Goal: Task Accomplishment & Management: Complete application form

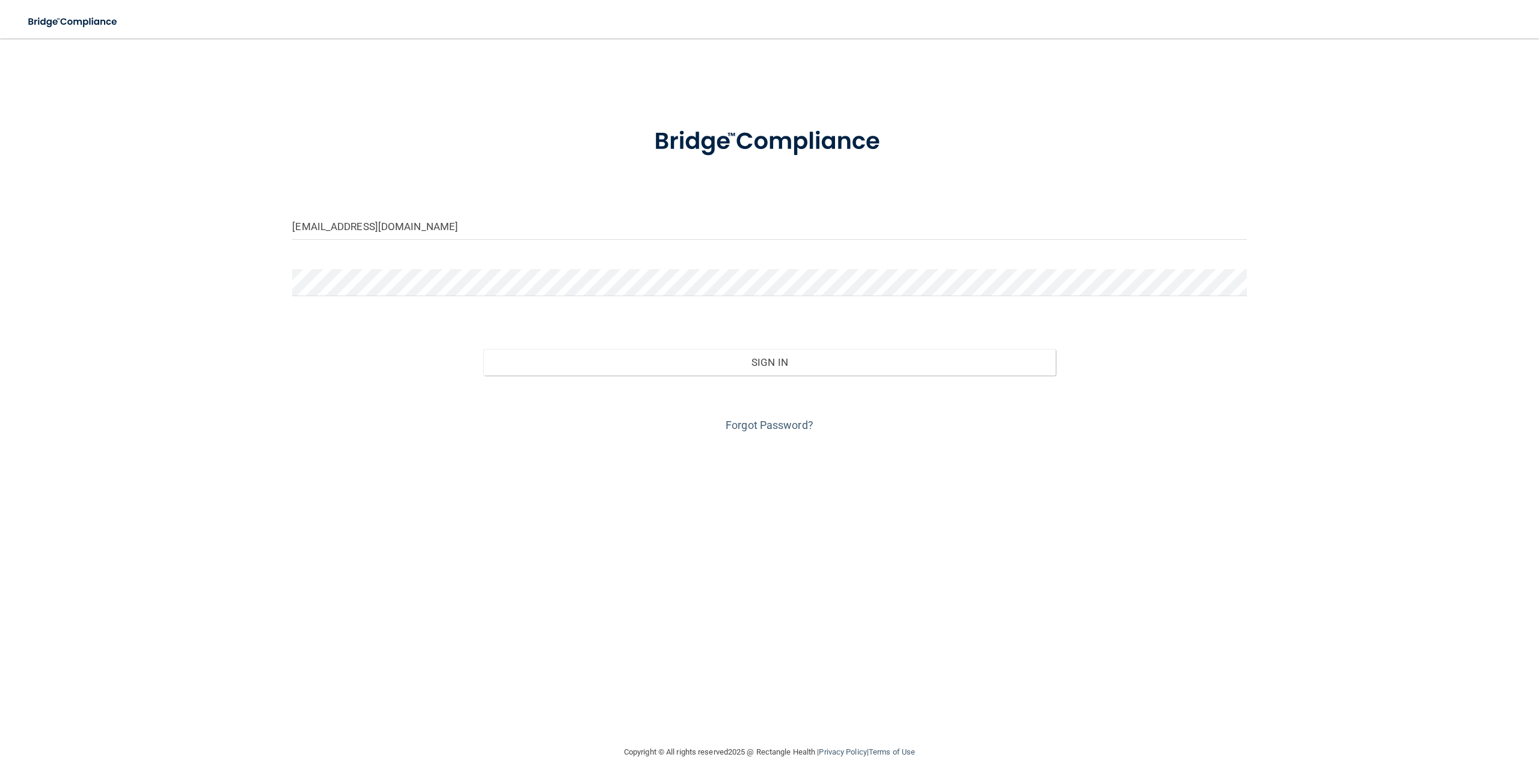
type input "[EMAIL_ADDRESS][DOMAIN_NAME]"
click at [483, 349] on button "Sign In" at bounding box center [769, 363] width 572 height 27
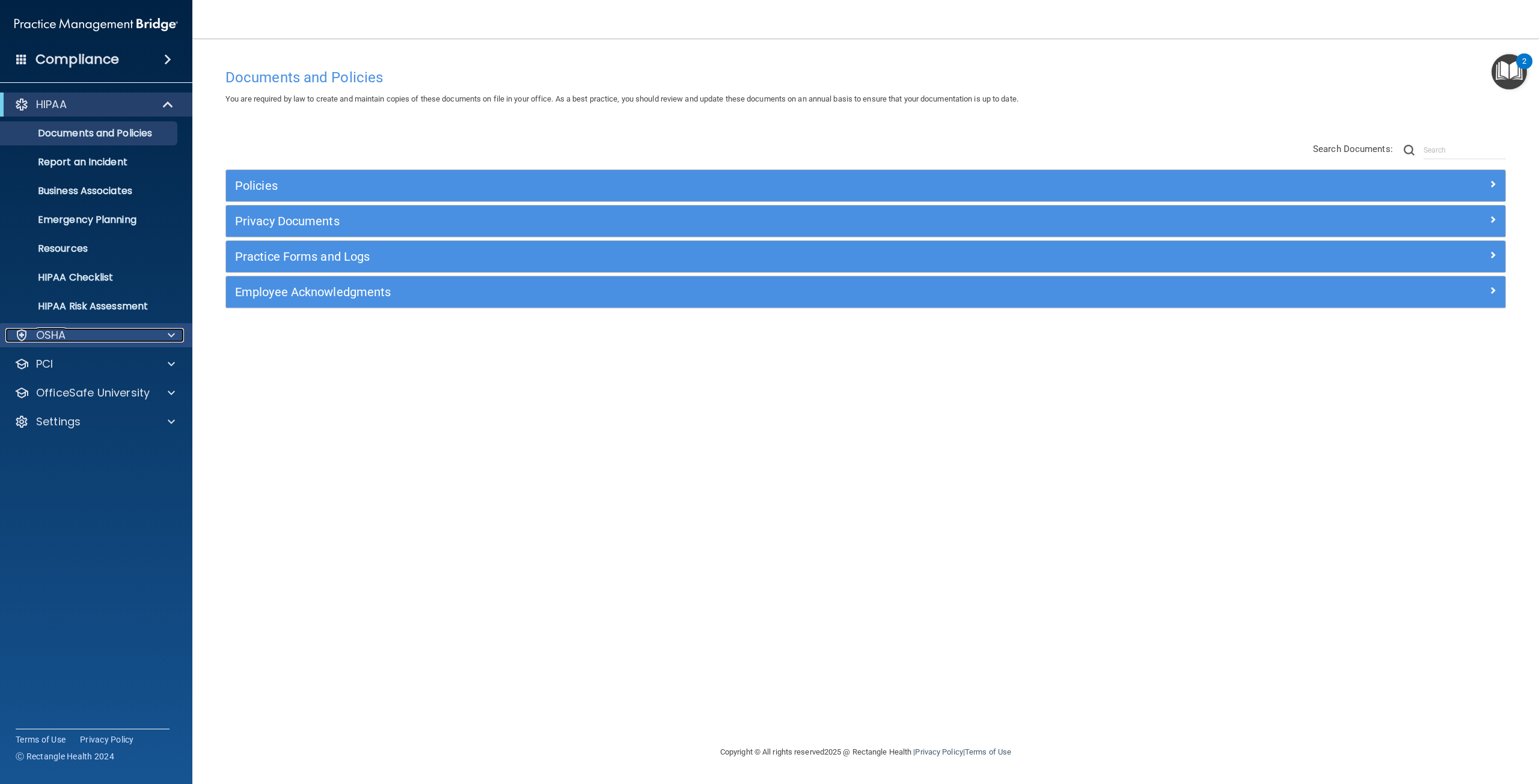
click at [171, 333] on span at bounding box center [171, 335] width 7 height 15
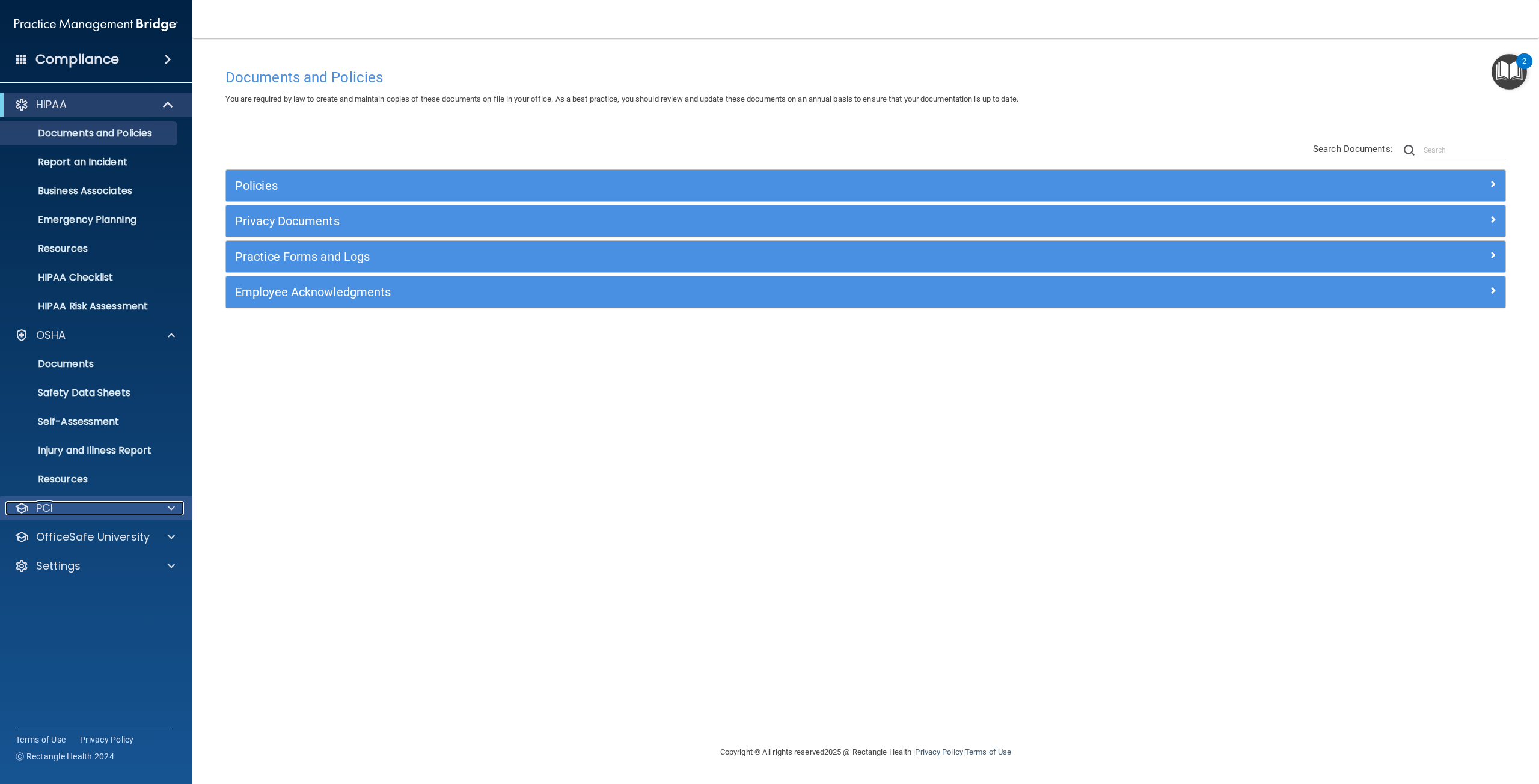
click at [178, 510] on div at bounding box center [170, 508] width 30 height 15
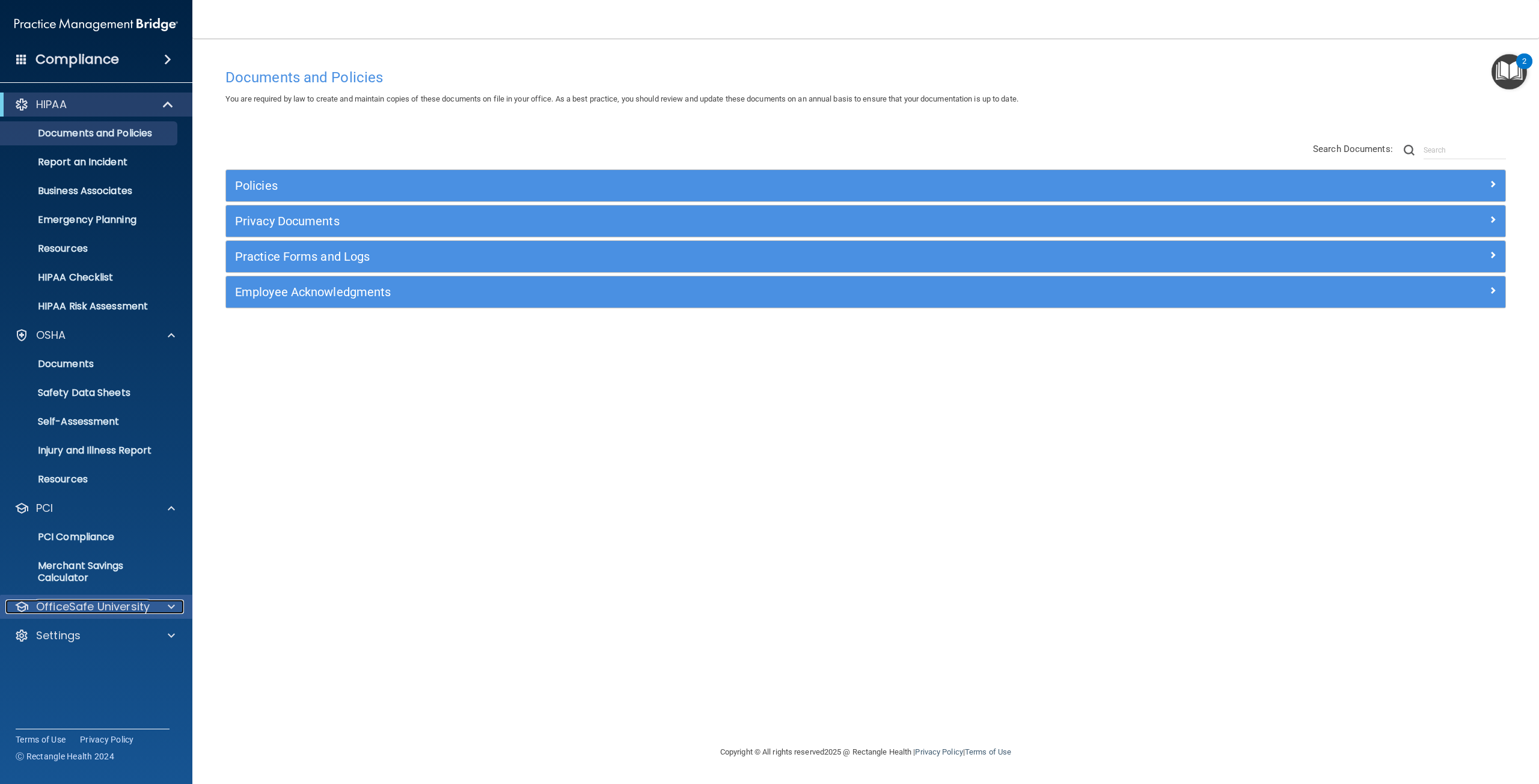
click at [167, 601] on div at bounding box center [170, 607] width 30 height 15
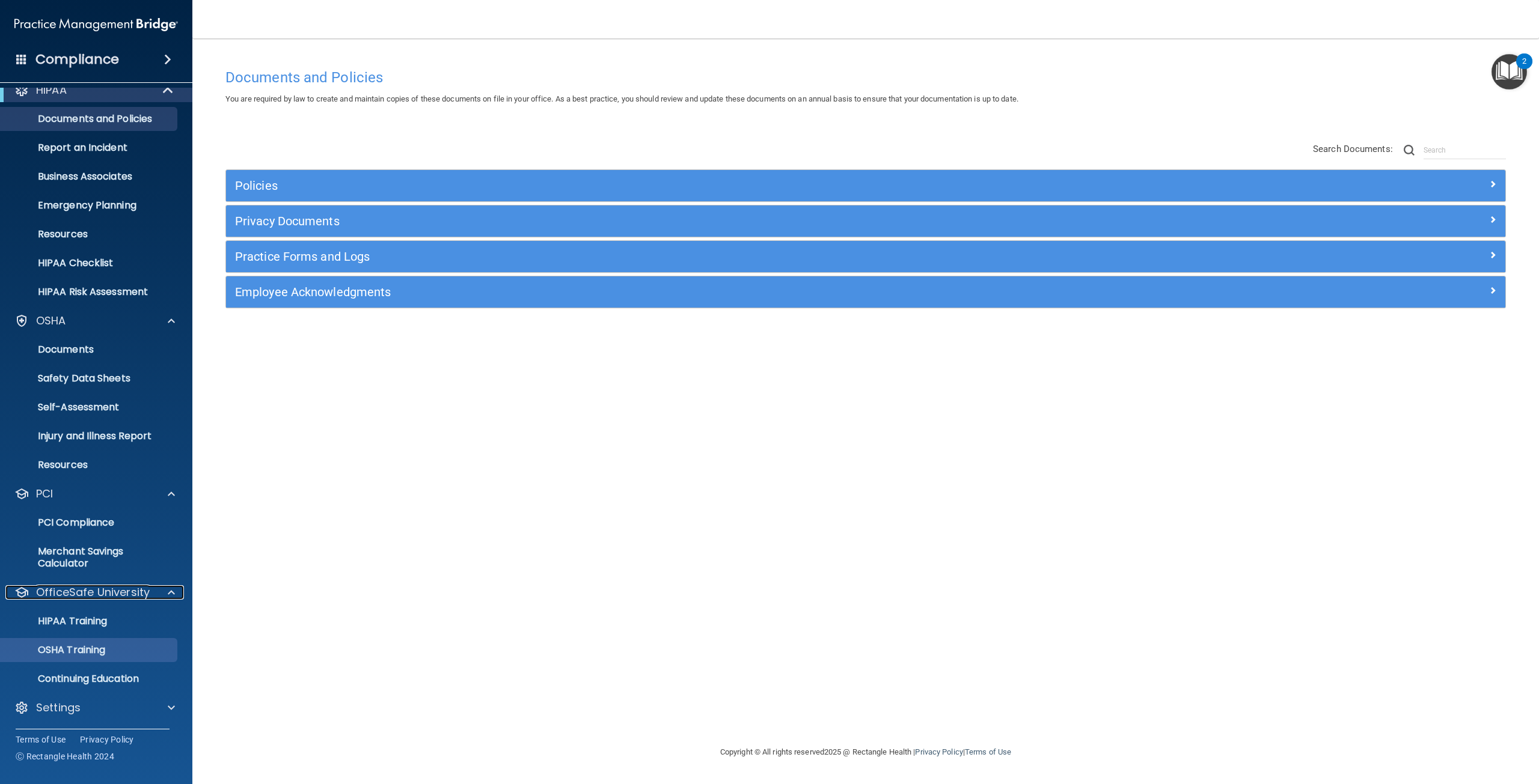
scroll to position [15, 0]
click at [173, 704] on span at bounding box center [171, 707] width 7 height 15
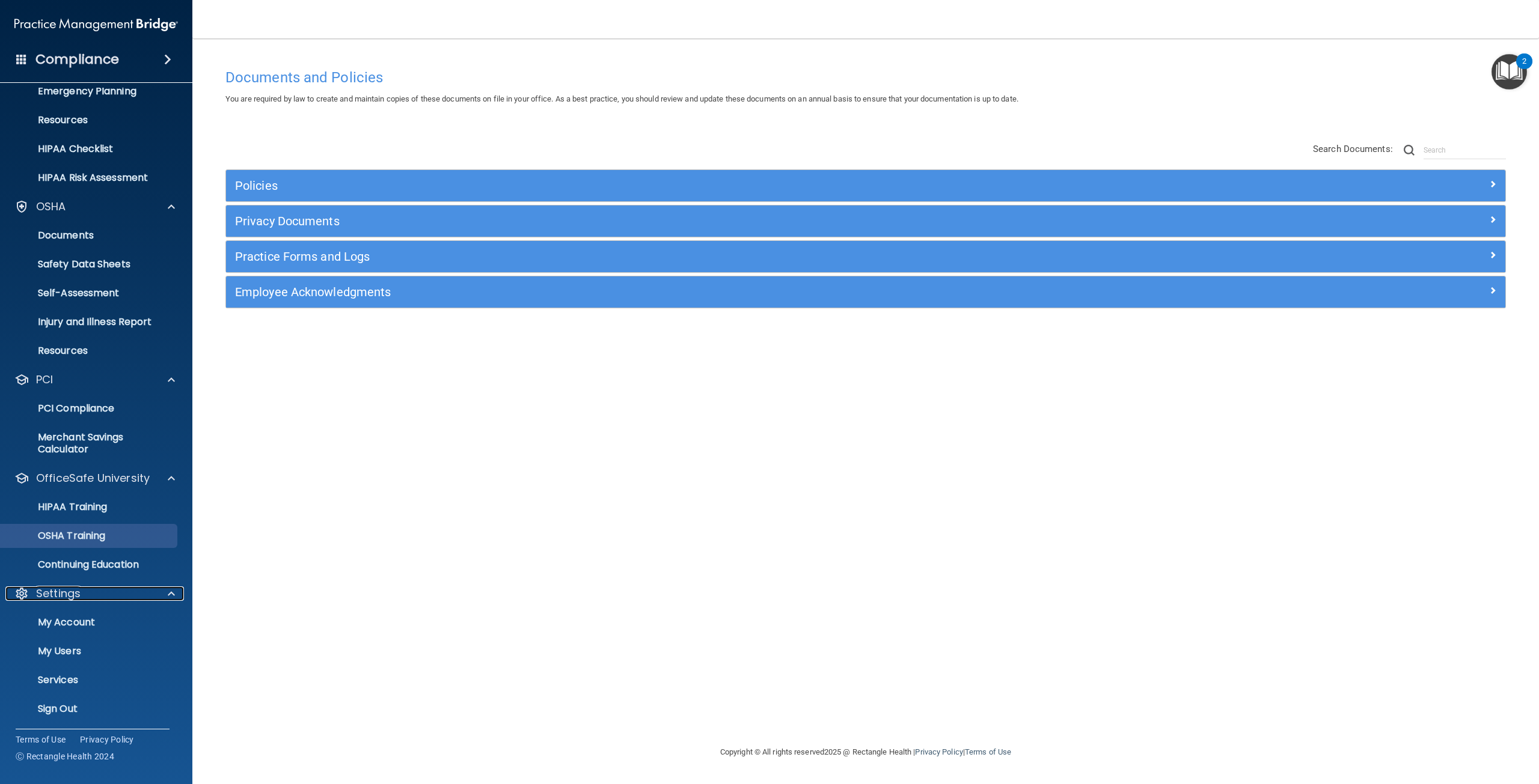
scroll to position [131, 0]
click at [73, 649] on p "My Users" at bounding box center [89, 650] width 164 height 12
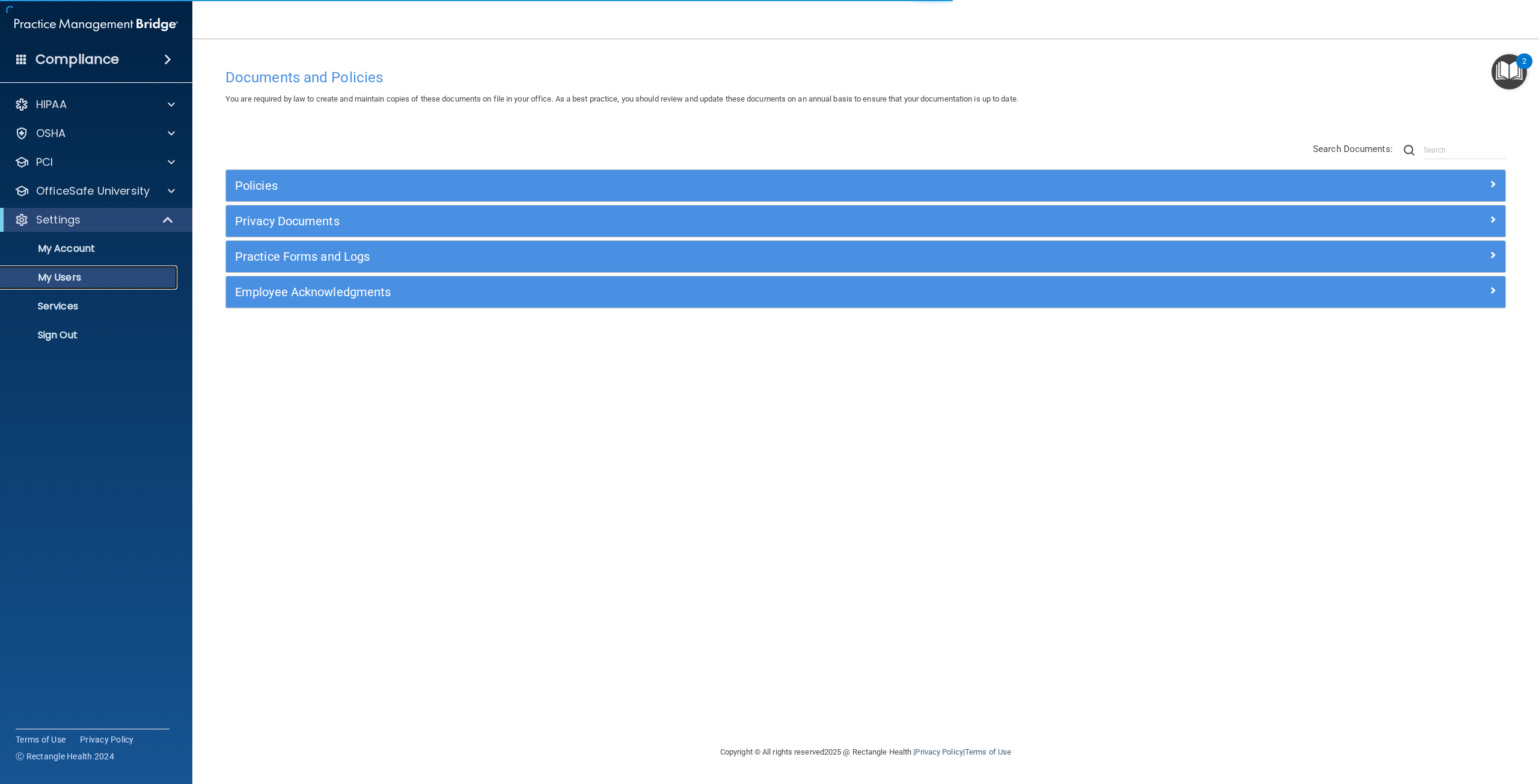
select select "20"
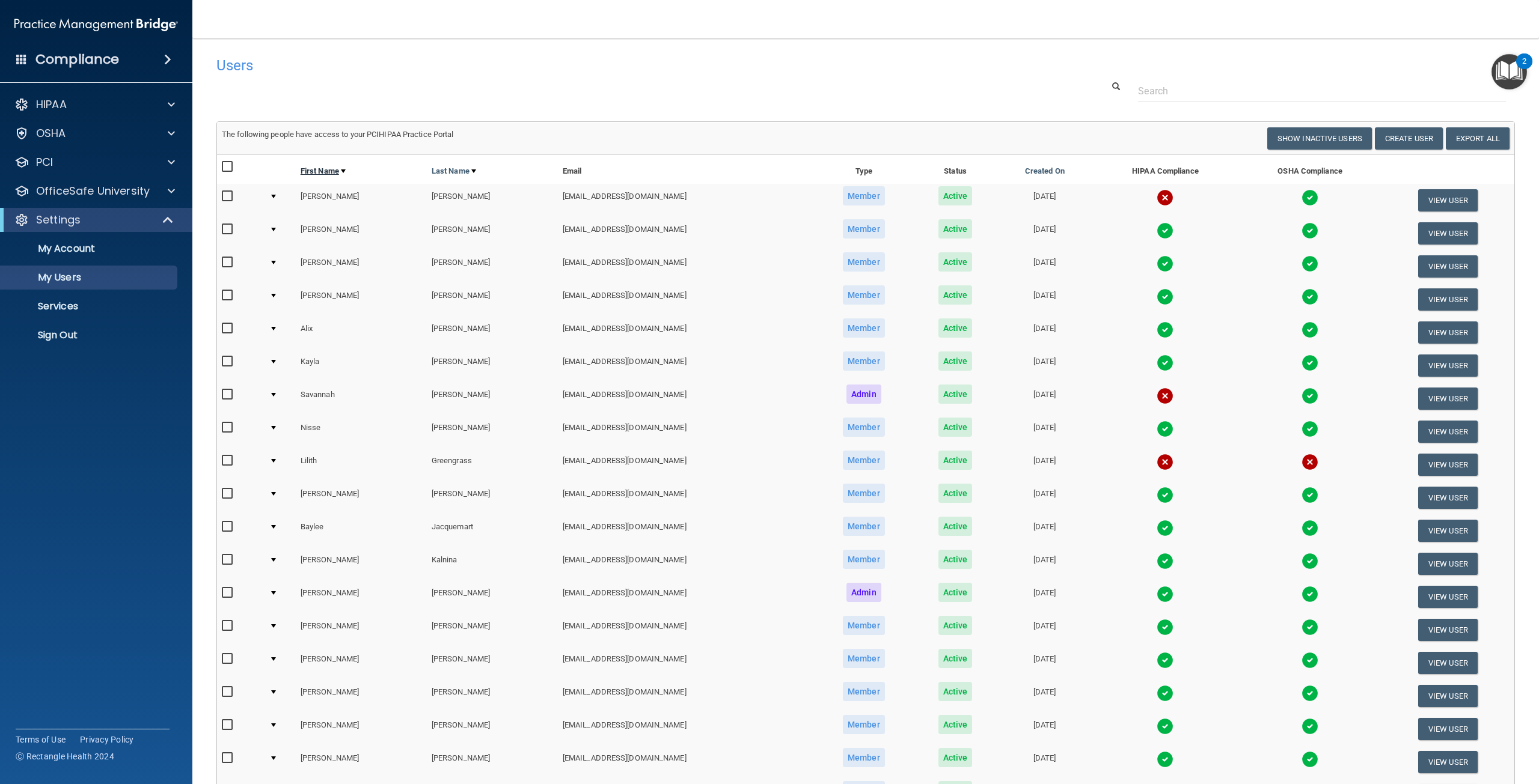
click at [303, 172] on link "First Name" at bounding box center [323, 171] width 45 height 15
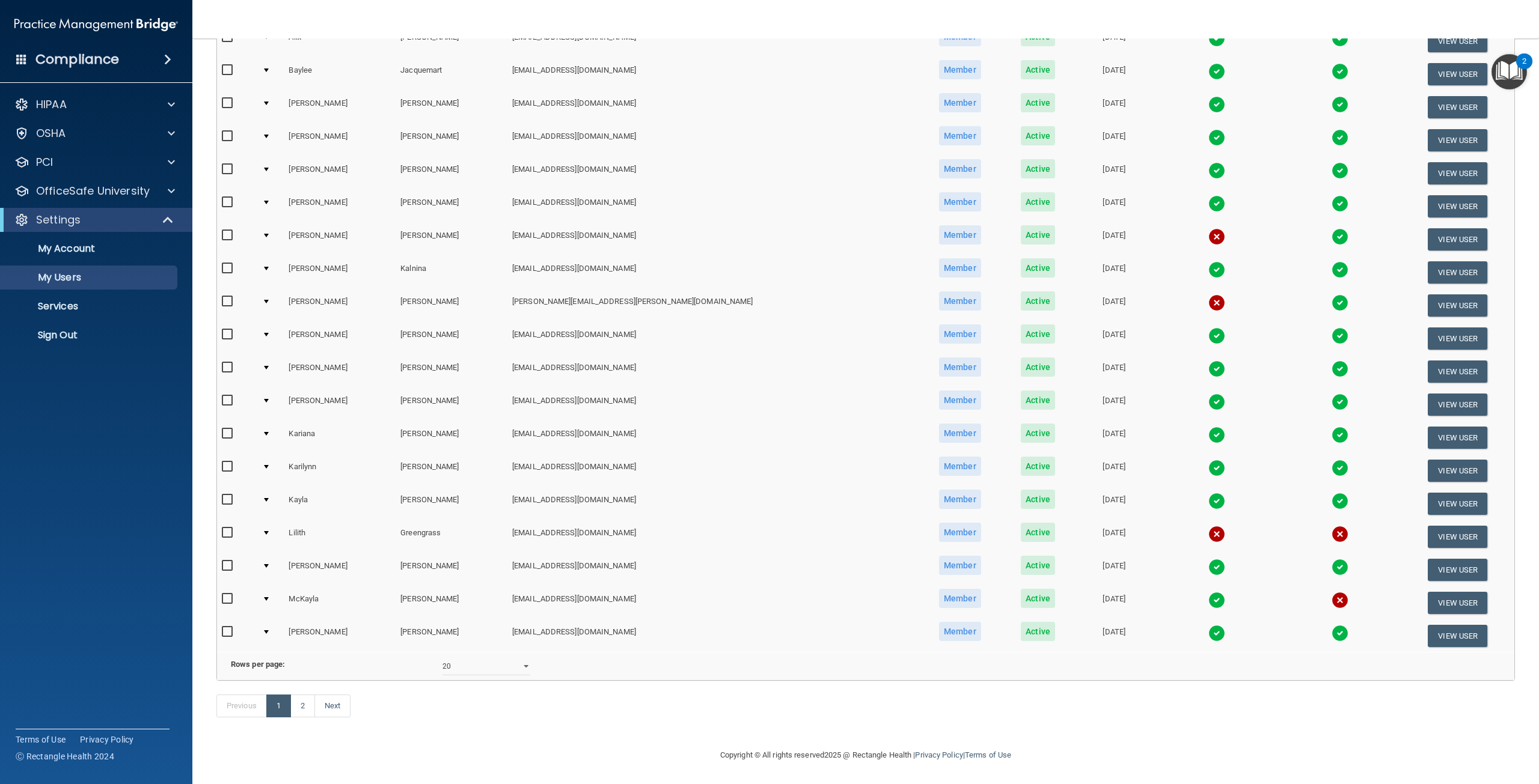
scroll to position [210, 0]
click at [518, 659] on select "10 20 30 40 all" at bounding box center [486, 667] width 88 height 18
select select "31"
click at [443, 658] on select "10 20 30 40 all" at bounding box center [486, 667] width 88 height 18
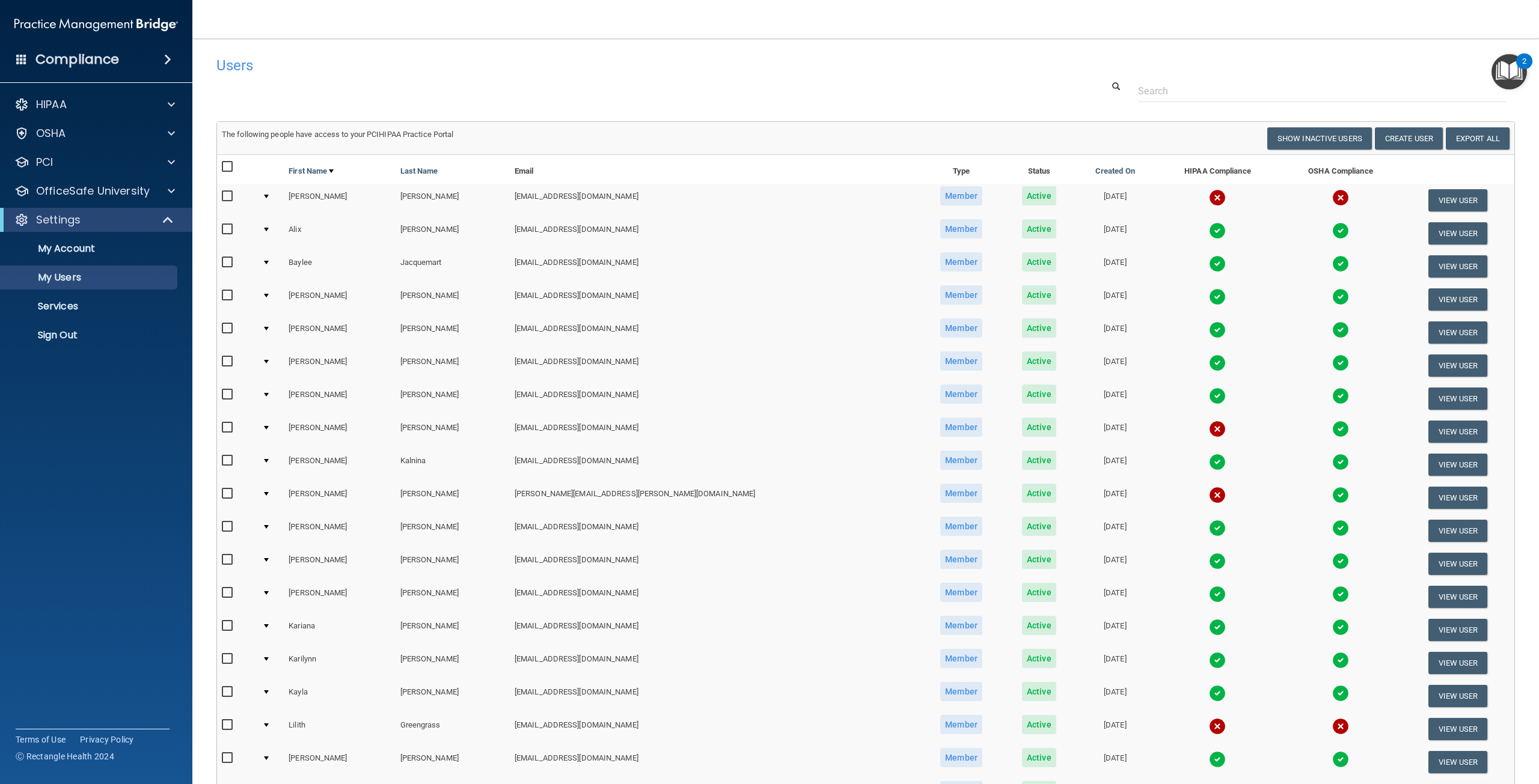
scroll to position [60, 0]
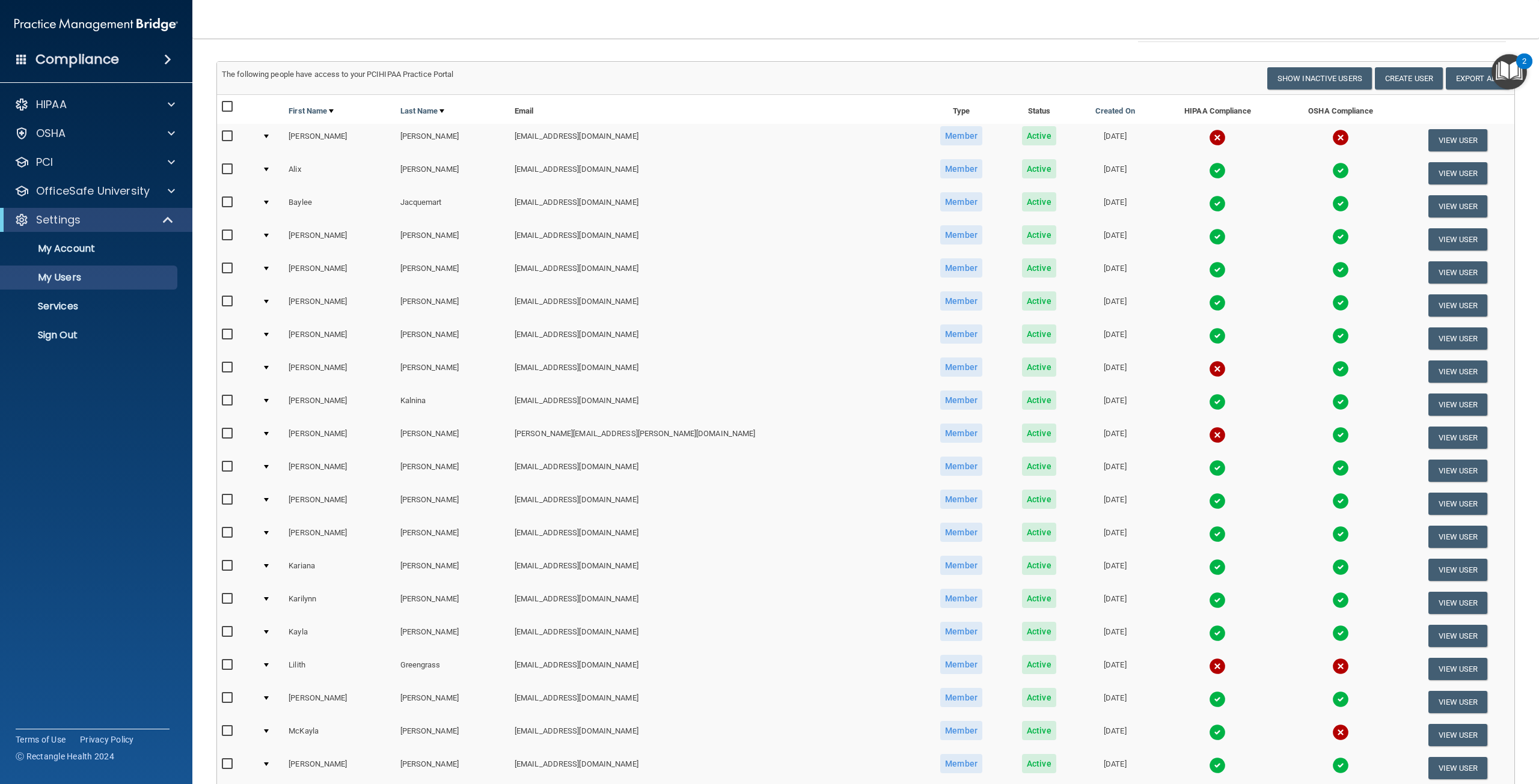
click at [407, 110] on th "Last Name" at bounding box center [452, 109] width 114 height 29
click at [417, 111] on link "Last Name" at bounding box center [423, 111] width 45 height 15
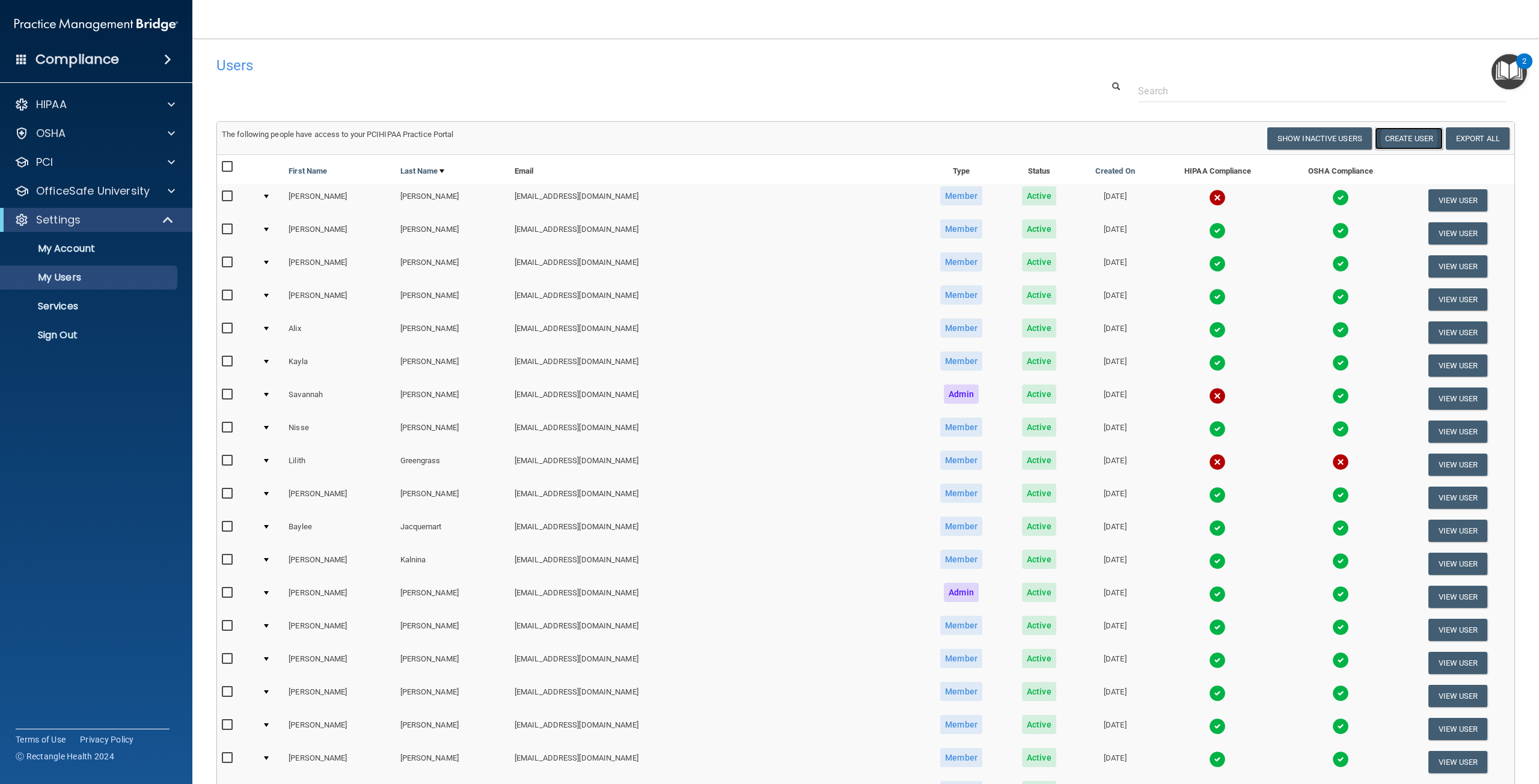
click at [1417, 141] on button "Create User" at bounding box center [1409, 138] width 68 height 22
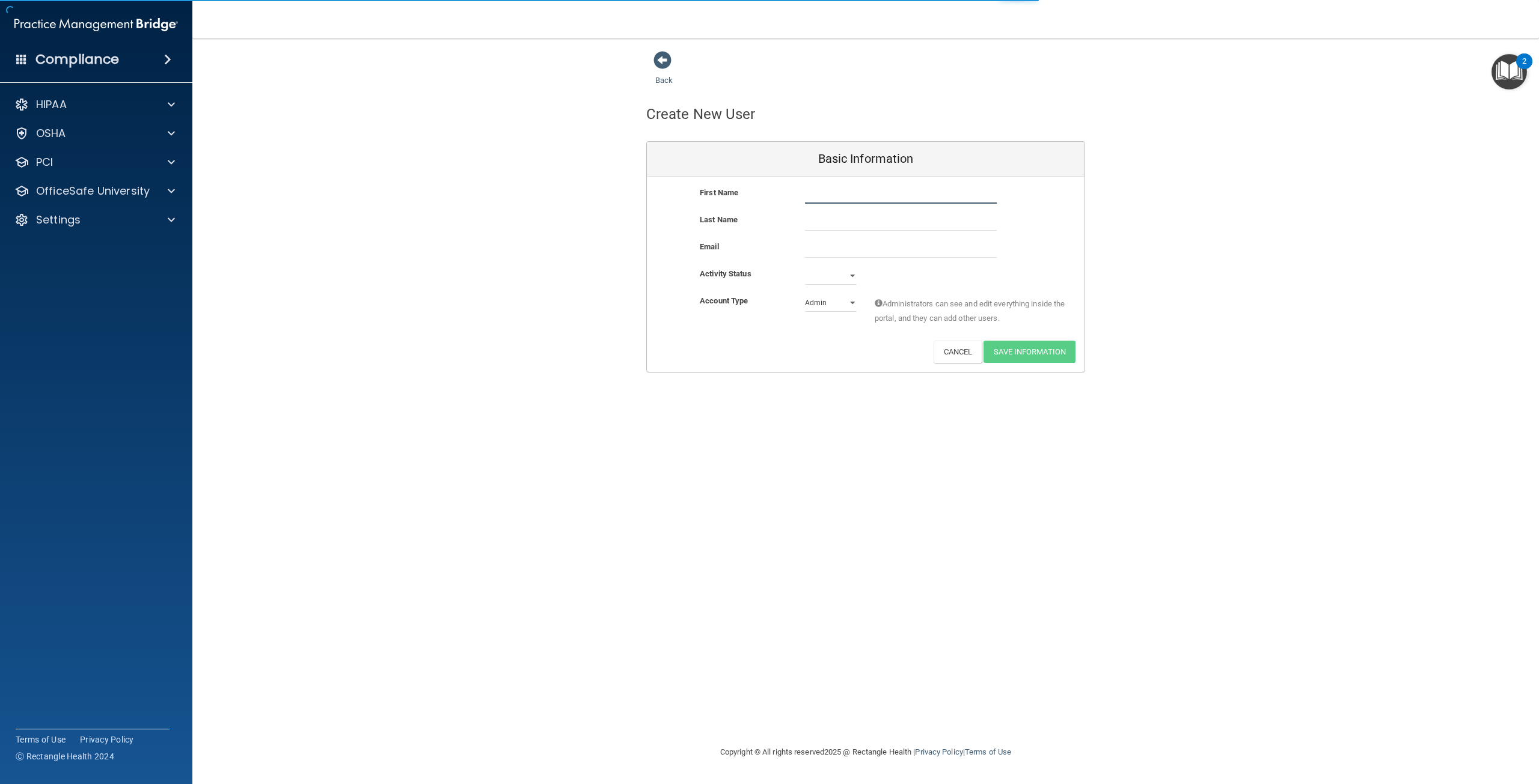
click at [838, 191] on input "text" at bounding box center [900, 195] width 192 height 18
type input "[PERSON_NAME]"
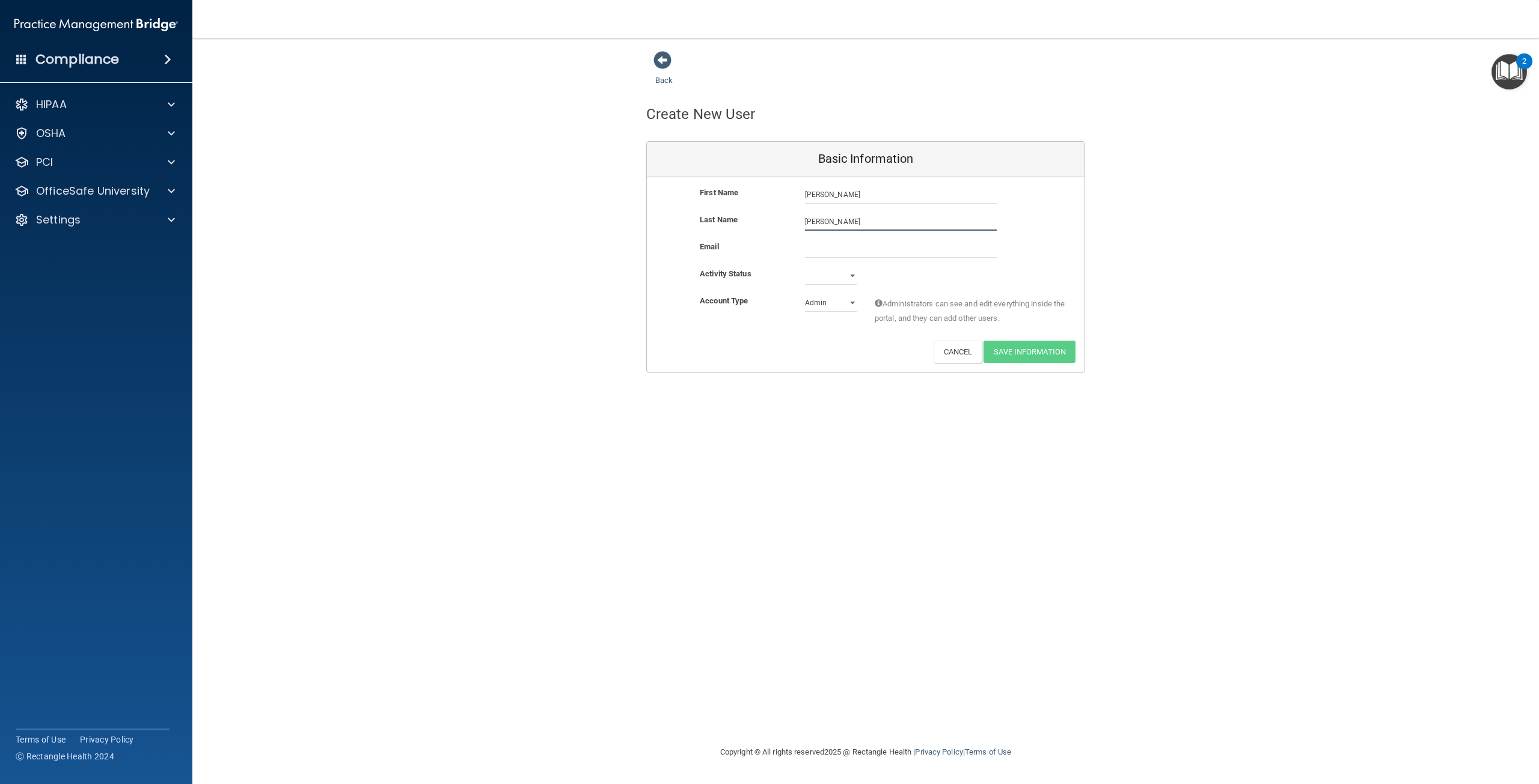
type input "[PERSON_NAME]"
click at [856, 240] on input "email" at bounding box center [900, 249] width 192 height 18
type input "[EMAIL_ADDRESS][DOMAIN_NAME]"
click at [850, 274] on select "Active Inactive" at bounding box center [831, 278] width 52 height 18
click at [891, 271] on div "Activity Status Active Inactive" at bounding box center [866, 276] width 438 height 18
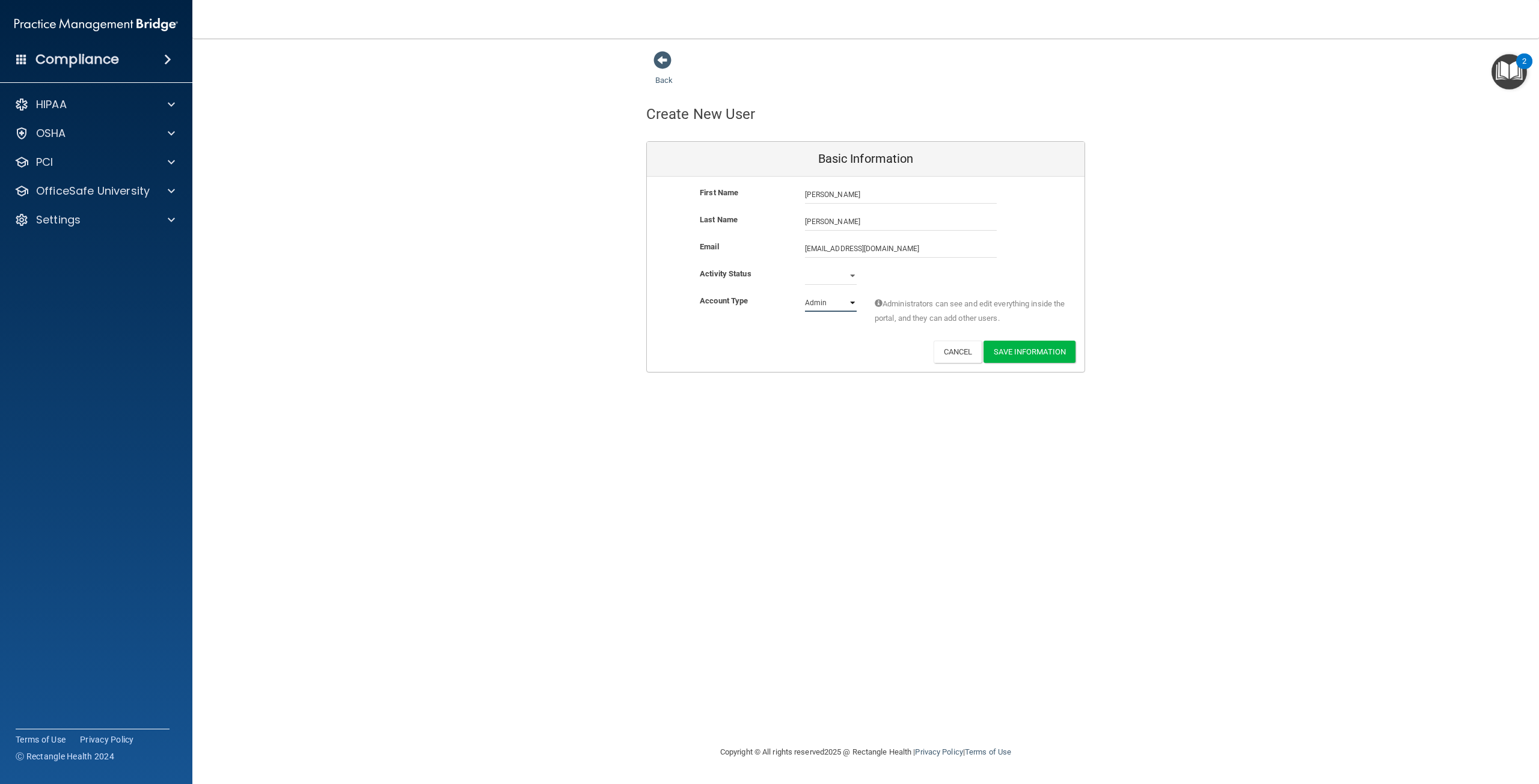
click at [844, 304] on select "Admin Member" at bounding box center [831, 303] width 52 height 18
click at [853, 270] on select "Active Inactive" at bounding box center [831, 276] width 52 height 18
click at [942, 283] on div "Activity Status Active Inactive" at bounding box center [866, 276] width 438 height 18
click at [842, 305] on select "Admin Member" at bounding box center [831, 303] width 52 height 18
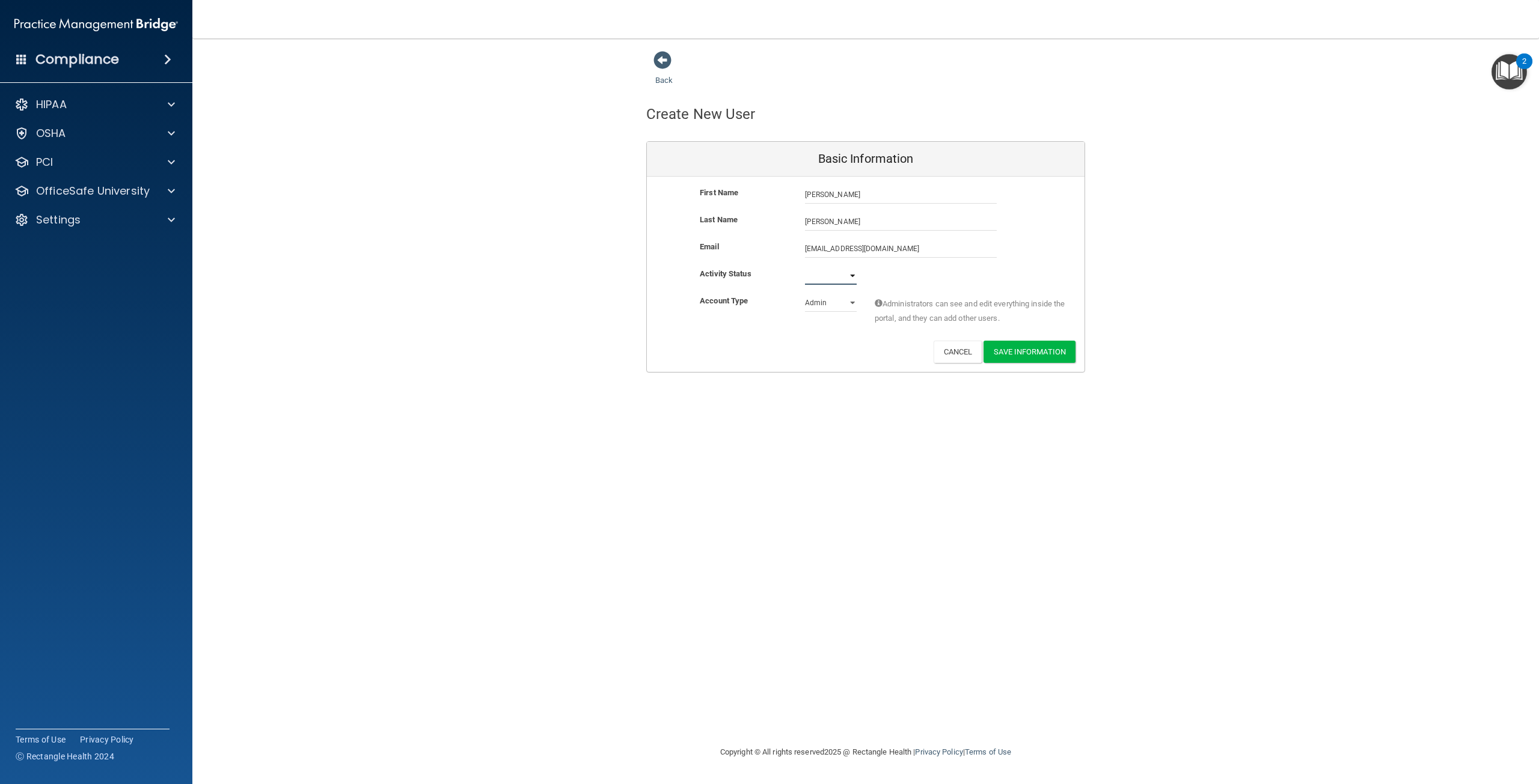
click at [838, 268] on select "Active Inactive" at bounding box center [831, 276] width 52 height 18
select select "active"
click at [805, 267] on select "Active Inactive" at bounding box center [831, 276] width 52 height 18
click at [1010, 352] on button "Save Information" at bounding box center [1030, 352] width 92 height 22
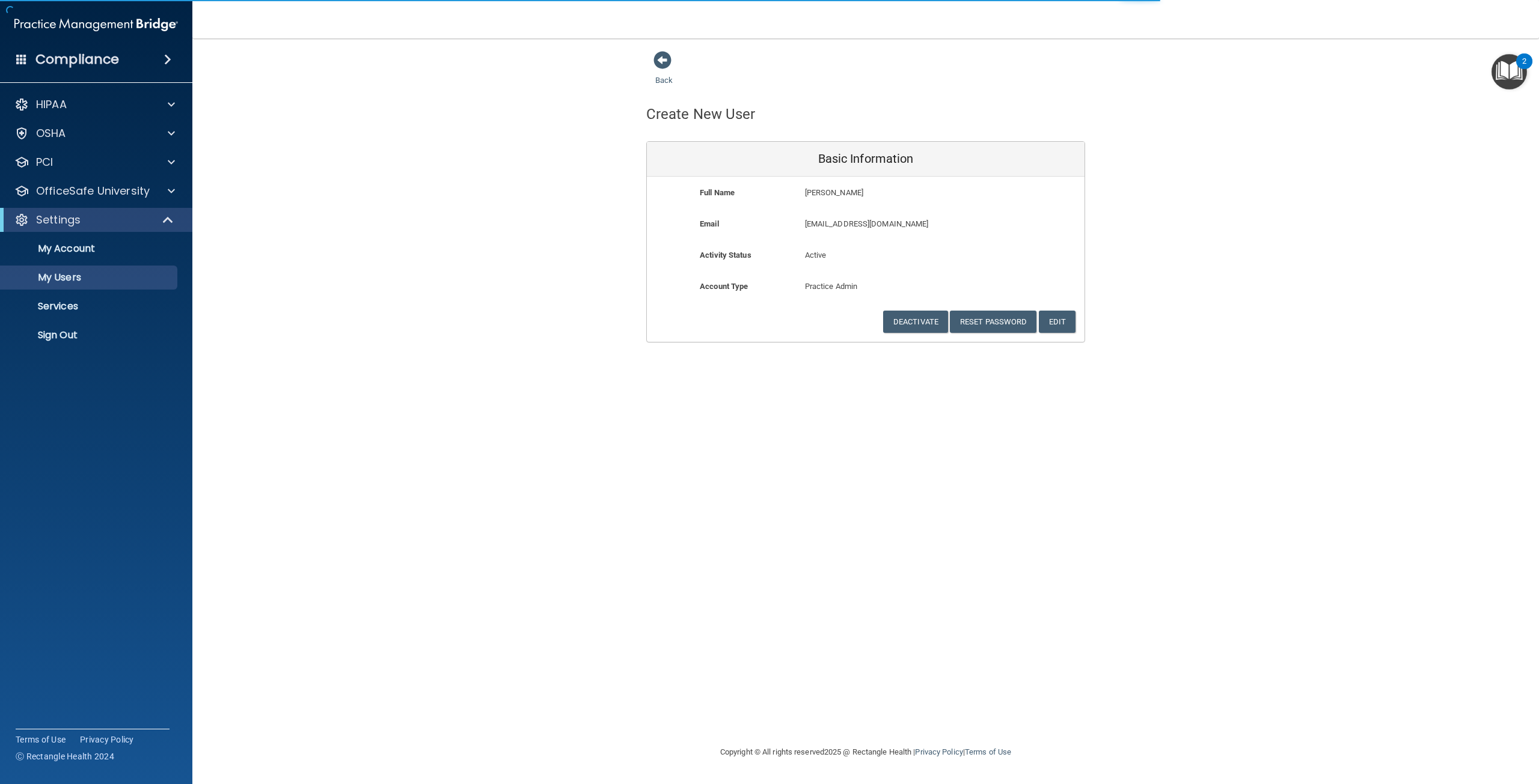
select select "20"
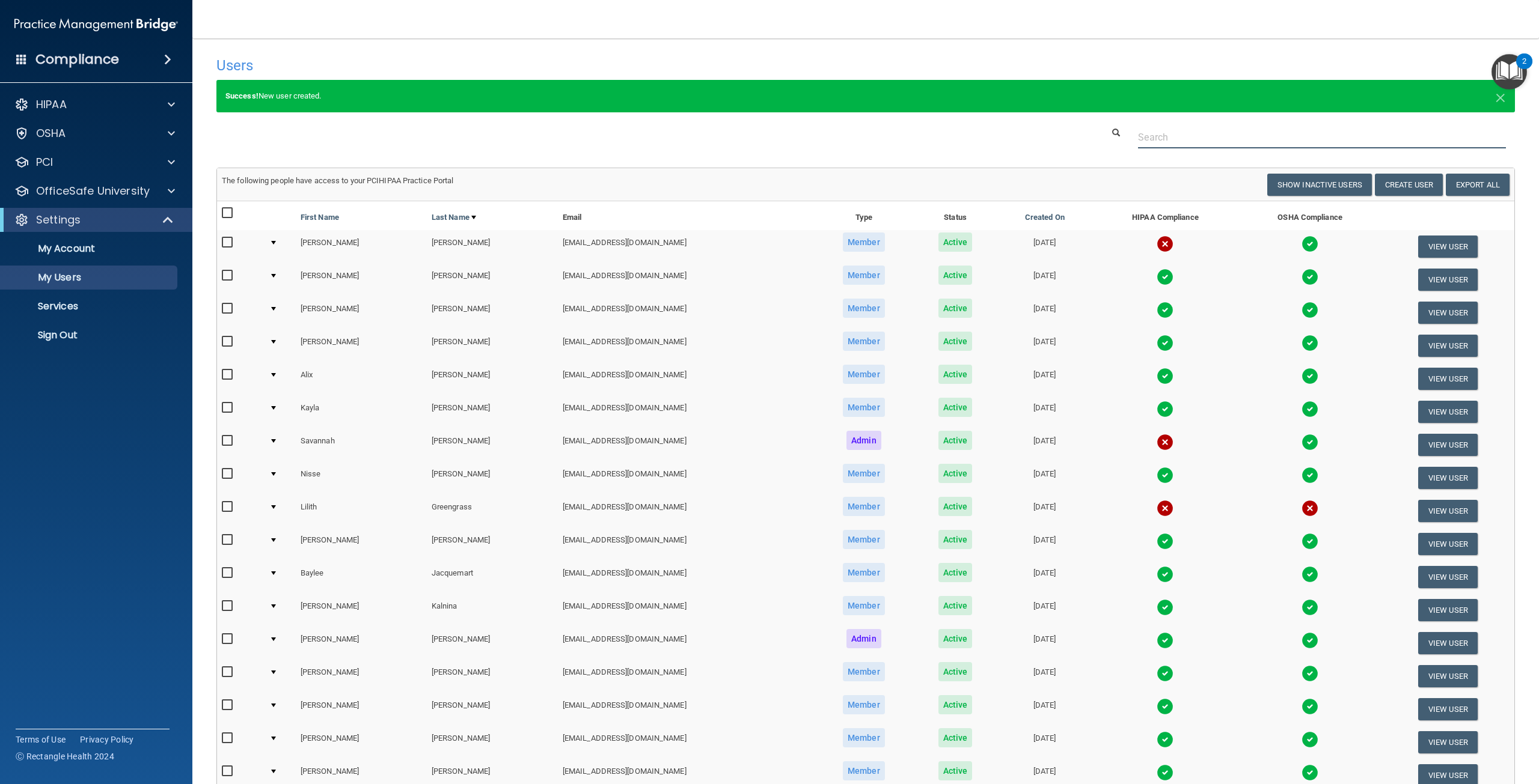
click at [1212, 141] on input "text" at bounding box center [1322, 137] width 368 height 22
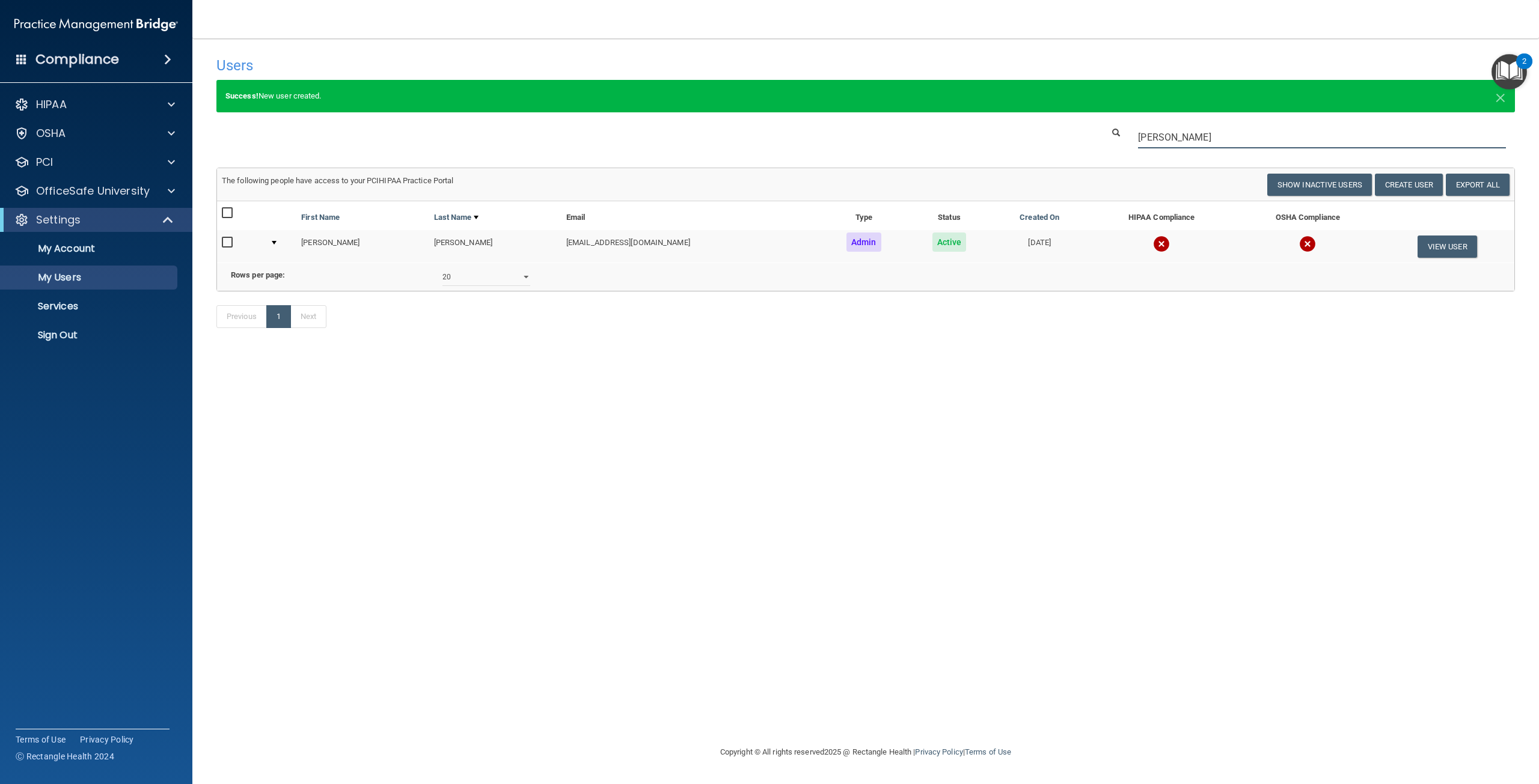
type input "[PERSON_NAME]"
click at [227, 248] on input "checkbox" at bounding box center [229, 243] width 14 height 10
checkbox input "true"
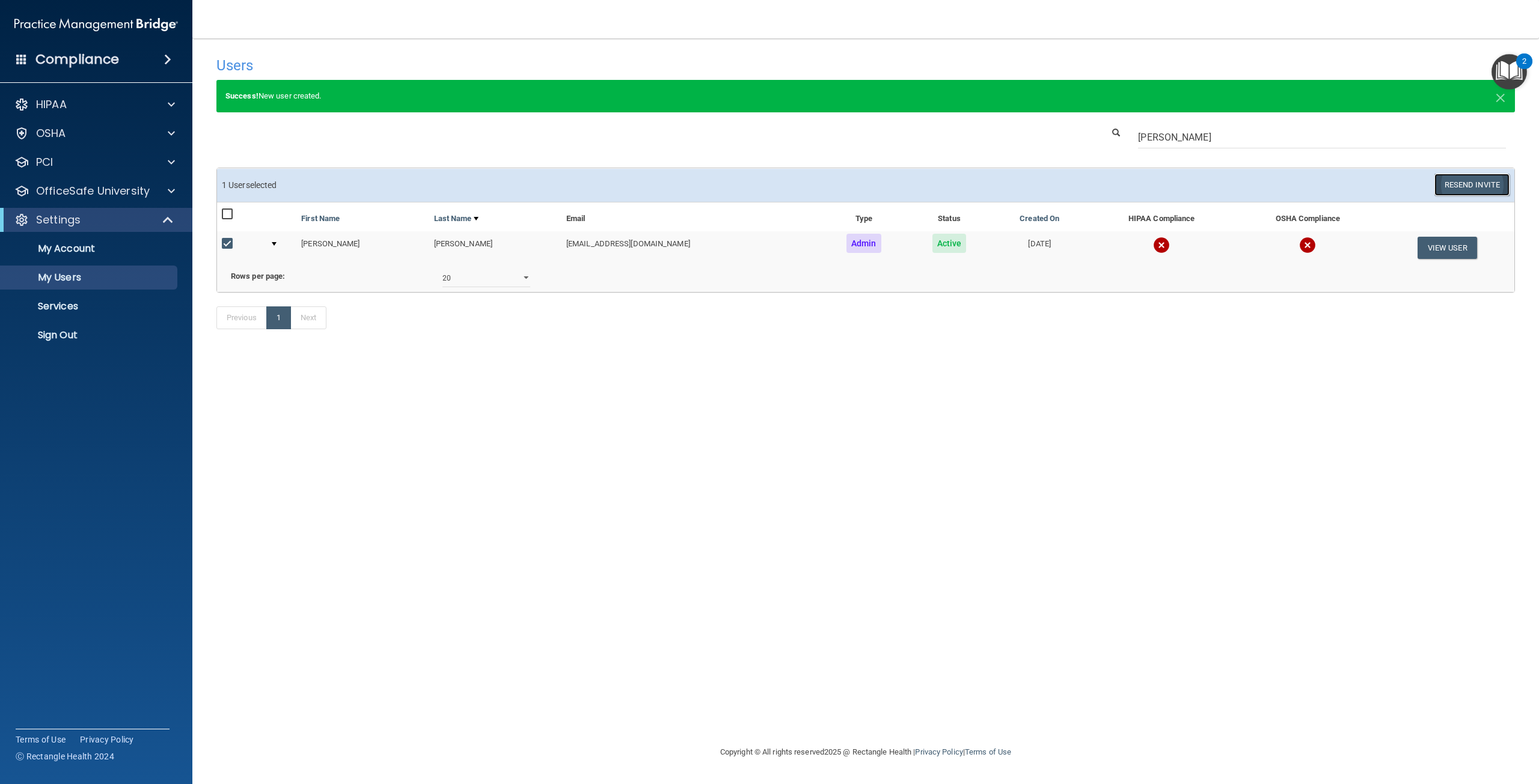
click at [1497, 188] on button "Resend Invite" at bounding box center [1472, 184] width 75 height 22
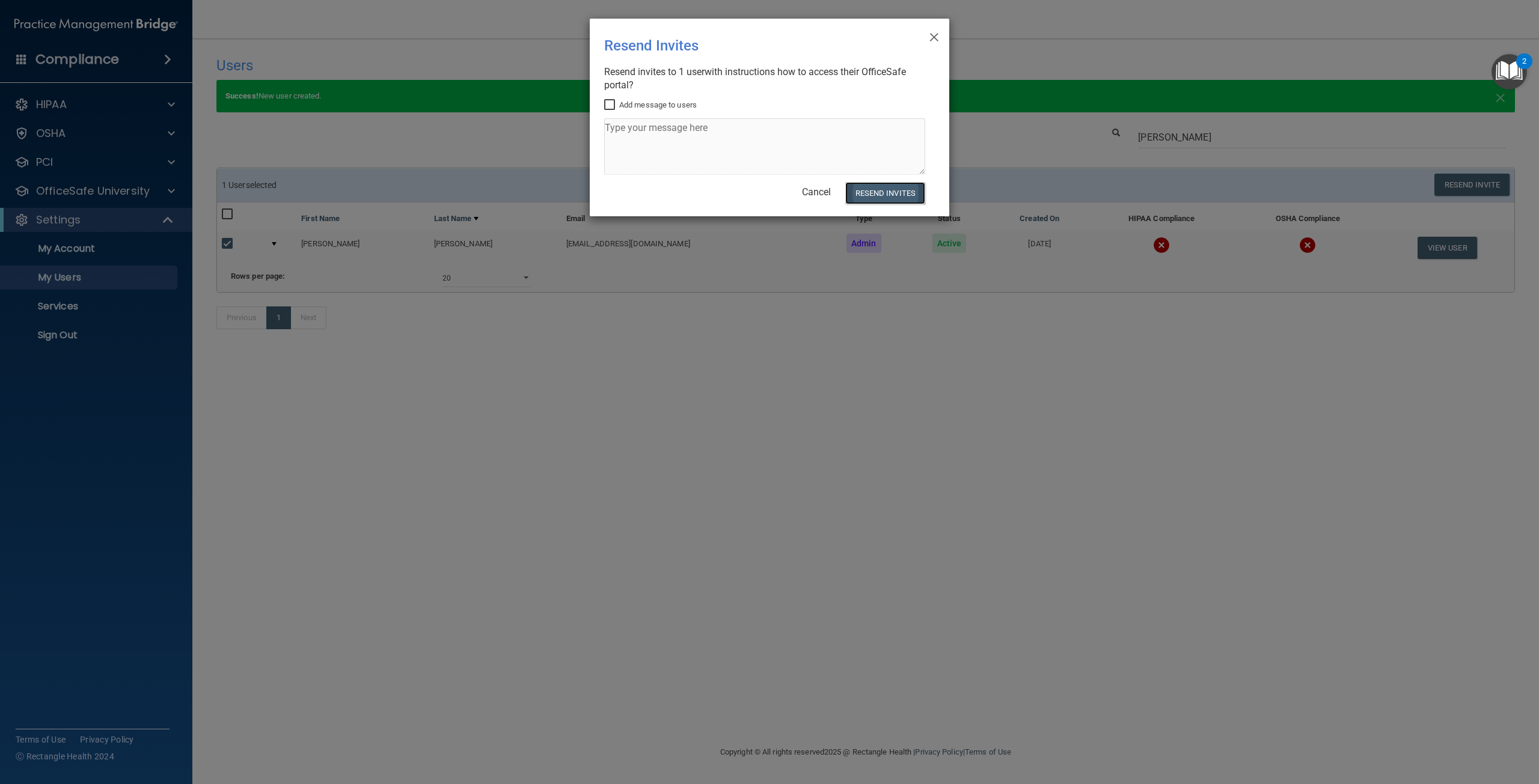
click at [880, 196] on button "Resend Invites" at bounding box center [885, 193] width 80 height 22
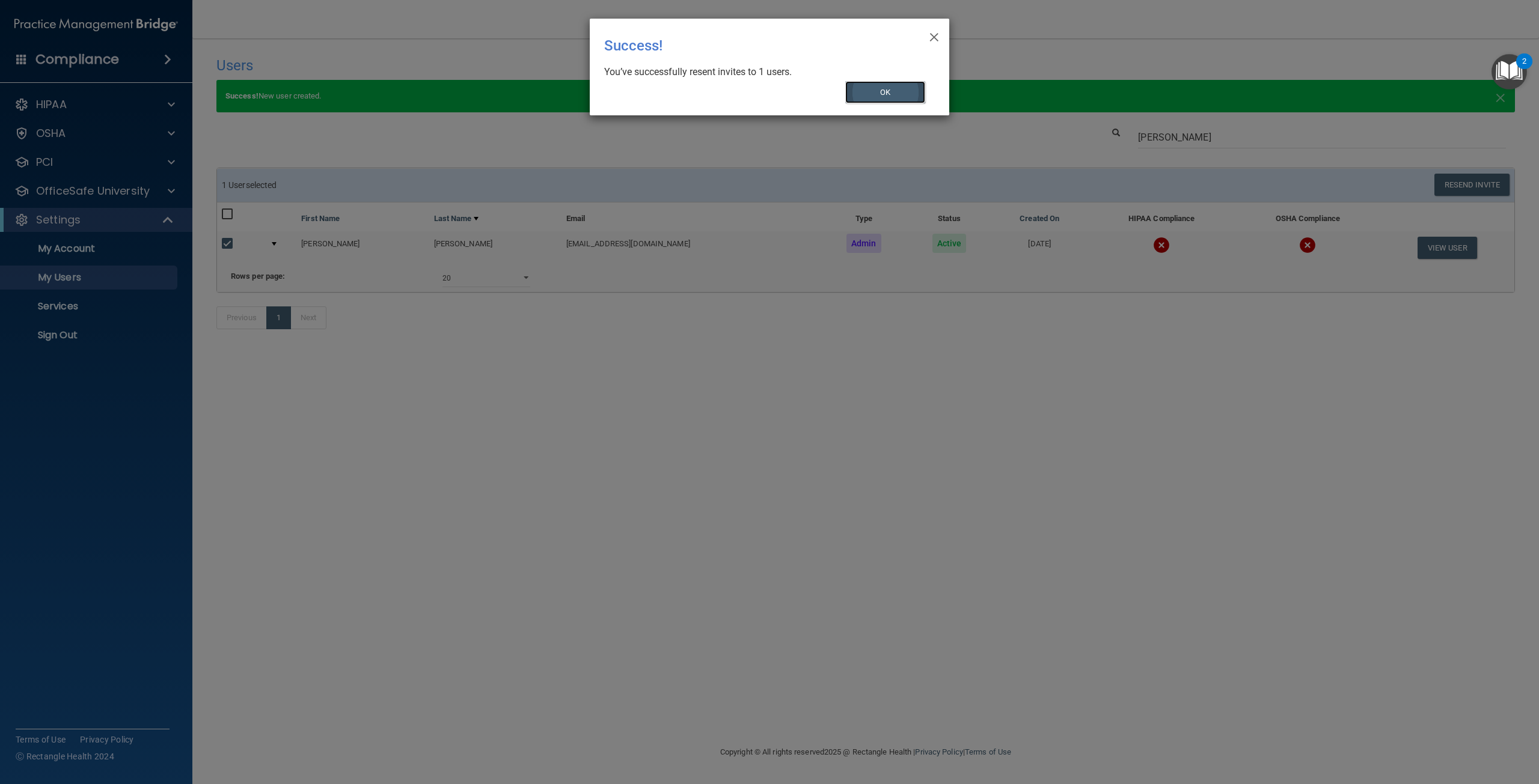
click at [885, 98] on button "OK" at bounding box center [885, 92] width 80 height 22
